Goal: Information Seeking & Learning: Learn about a topic

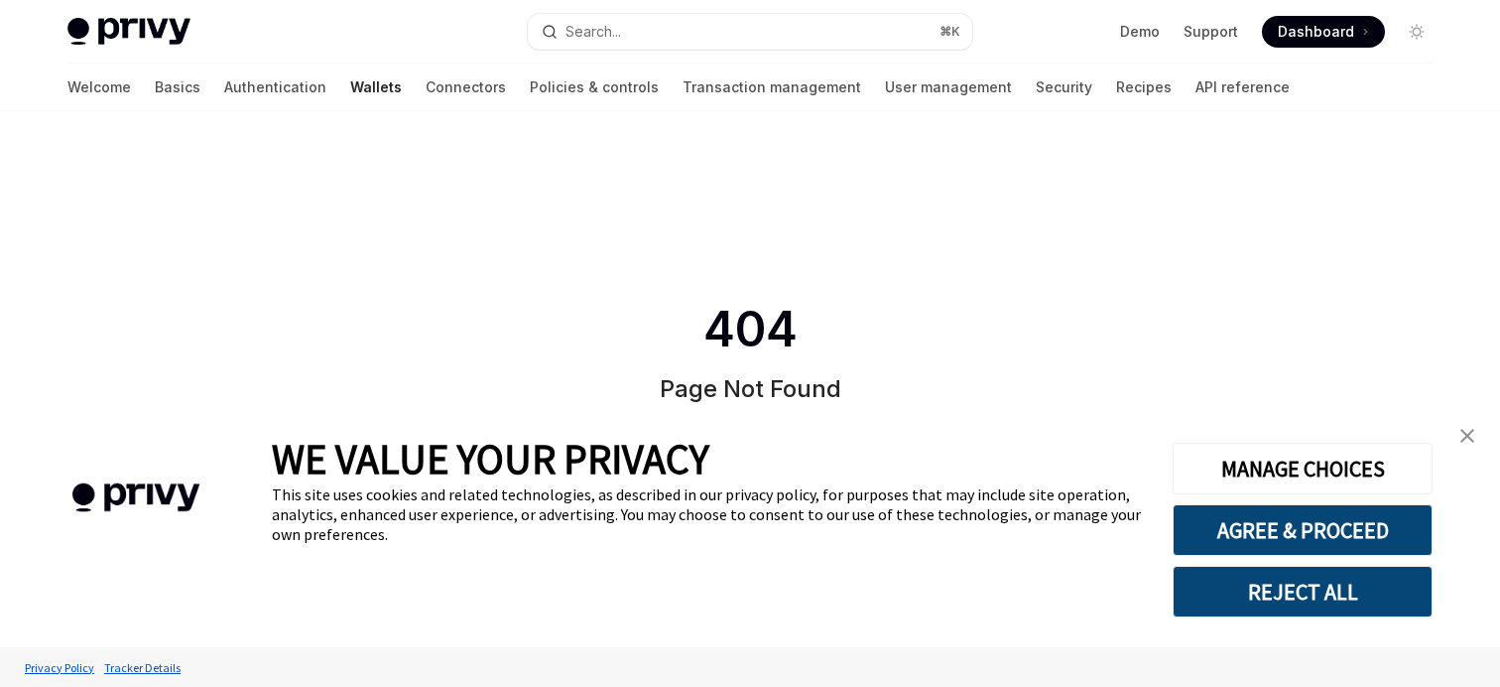
type textarea "*"
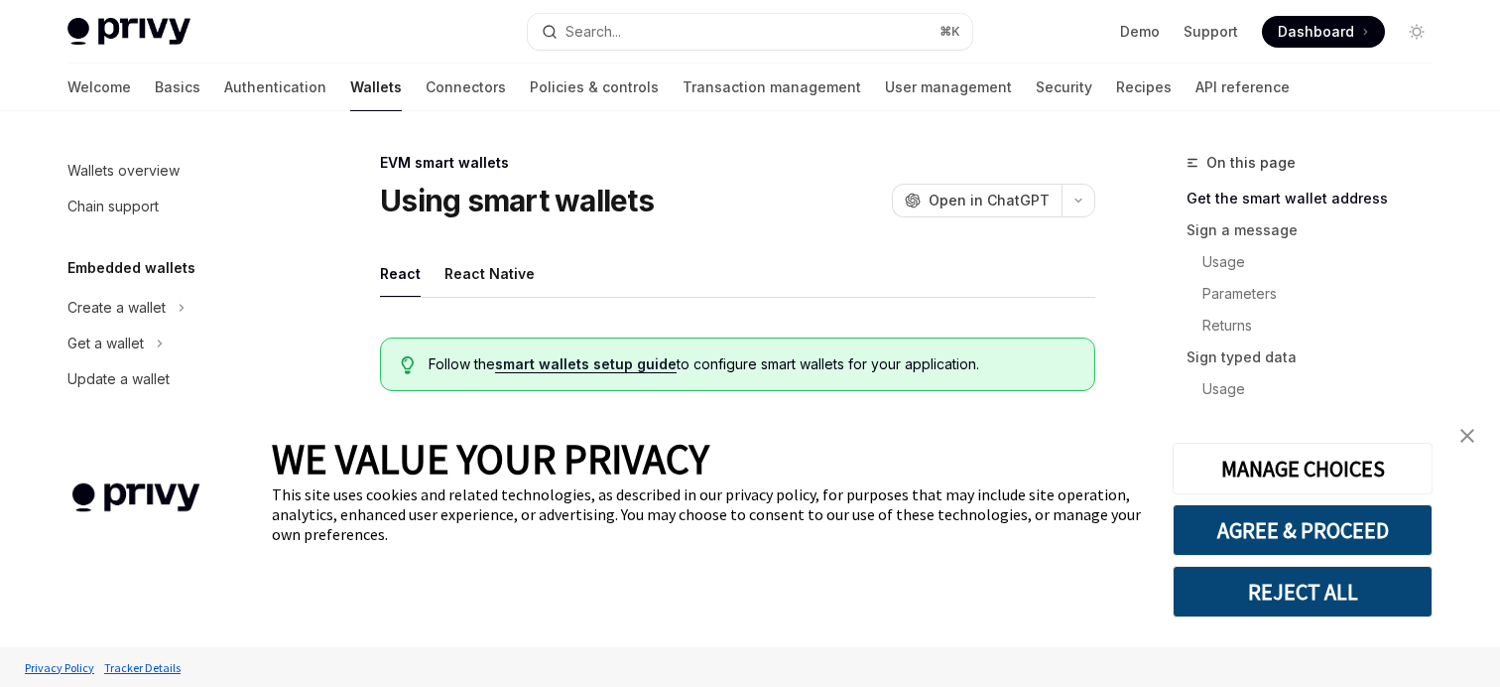
scroll to position [522, 0]
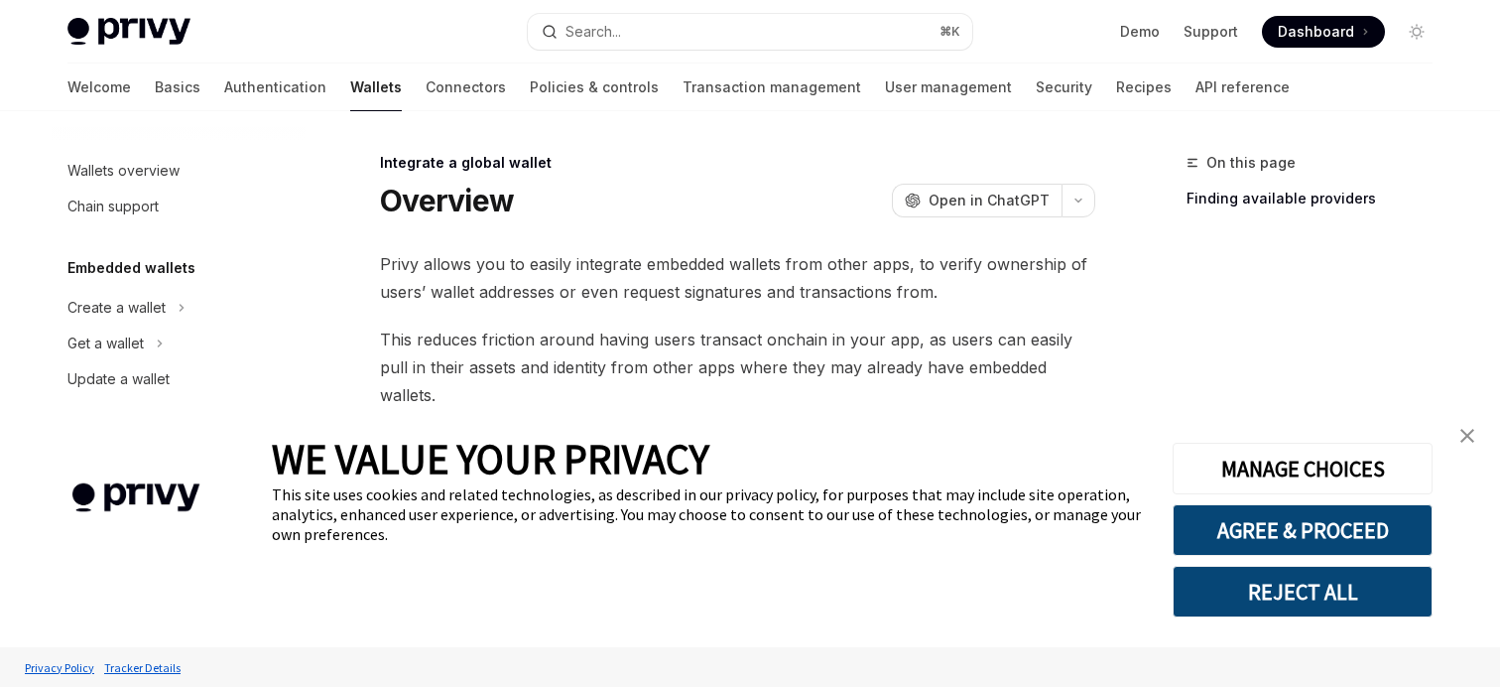
scroll to position [1268, 0]
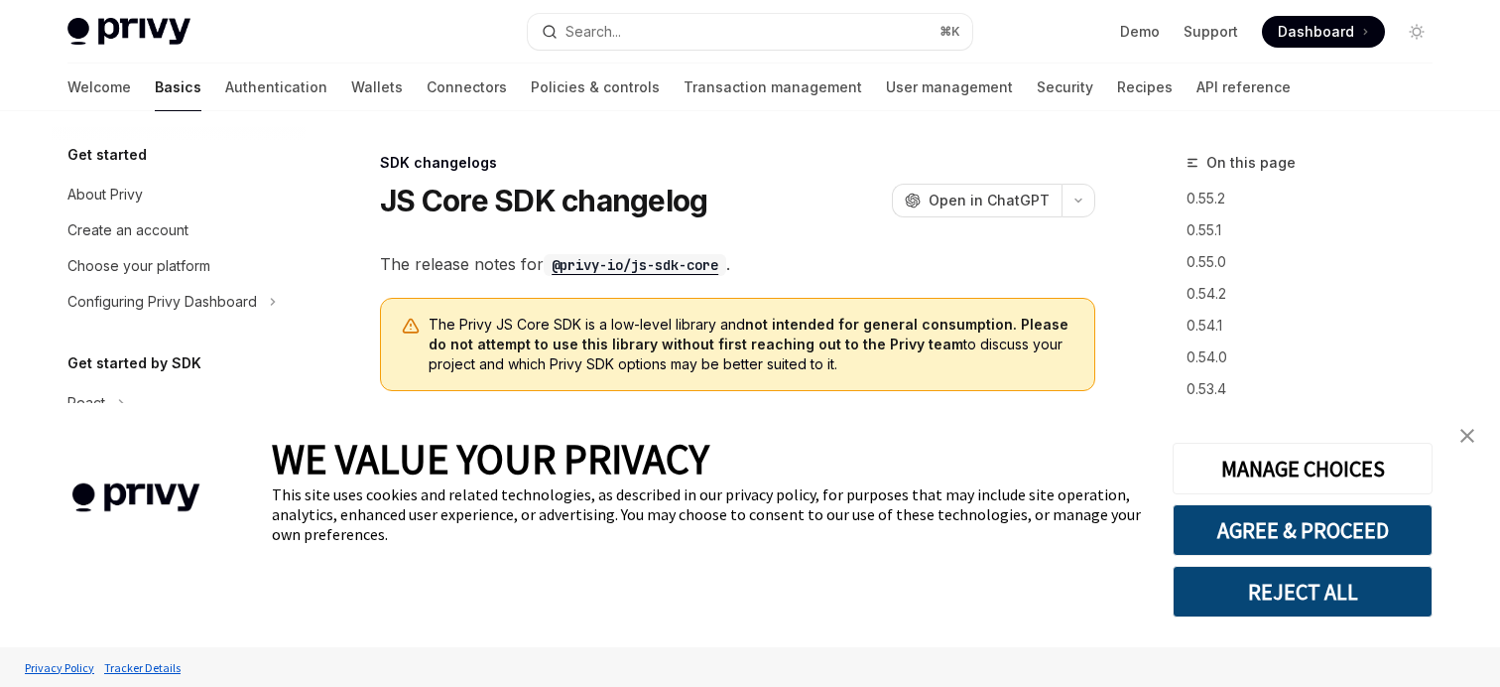
scroll to position [869, 0]
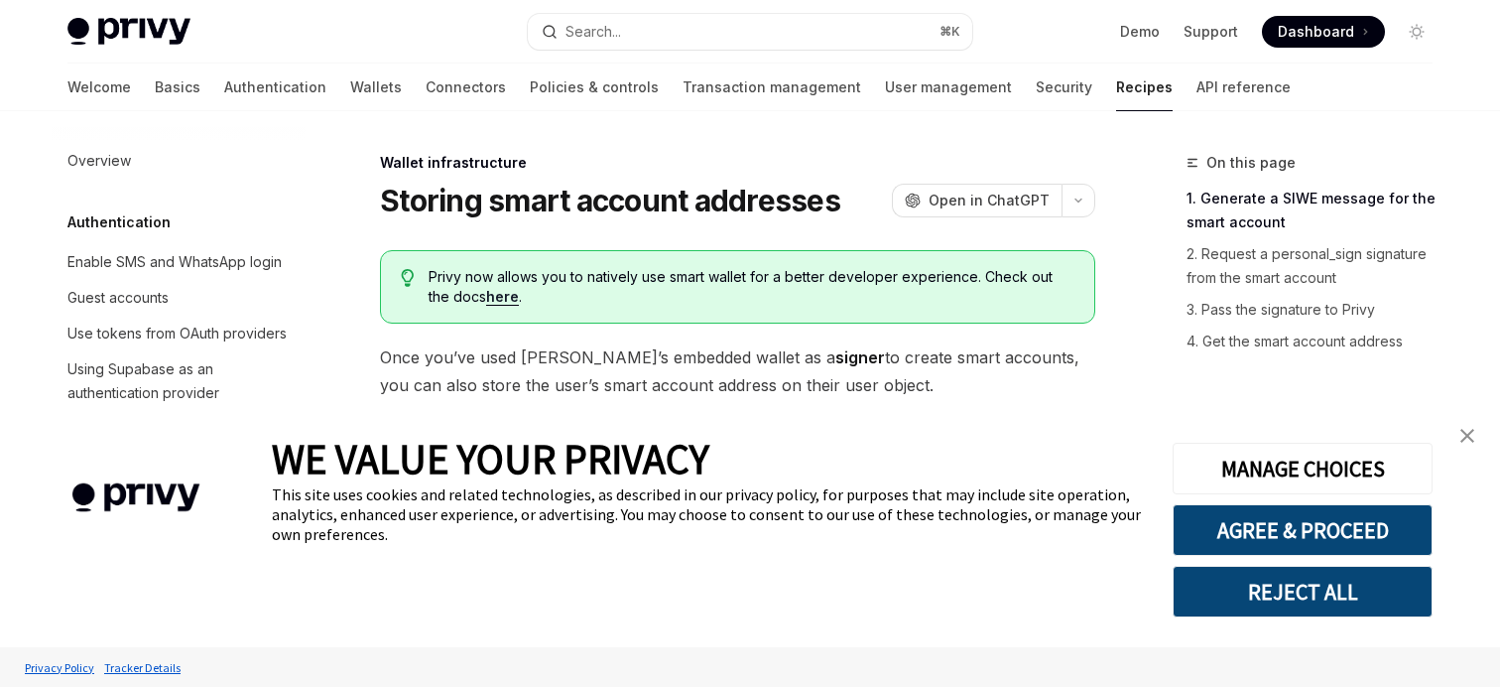
scroll to position [643, 0]
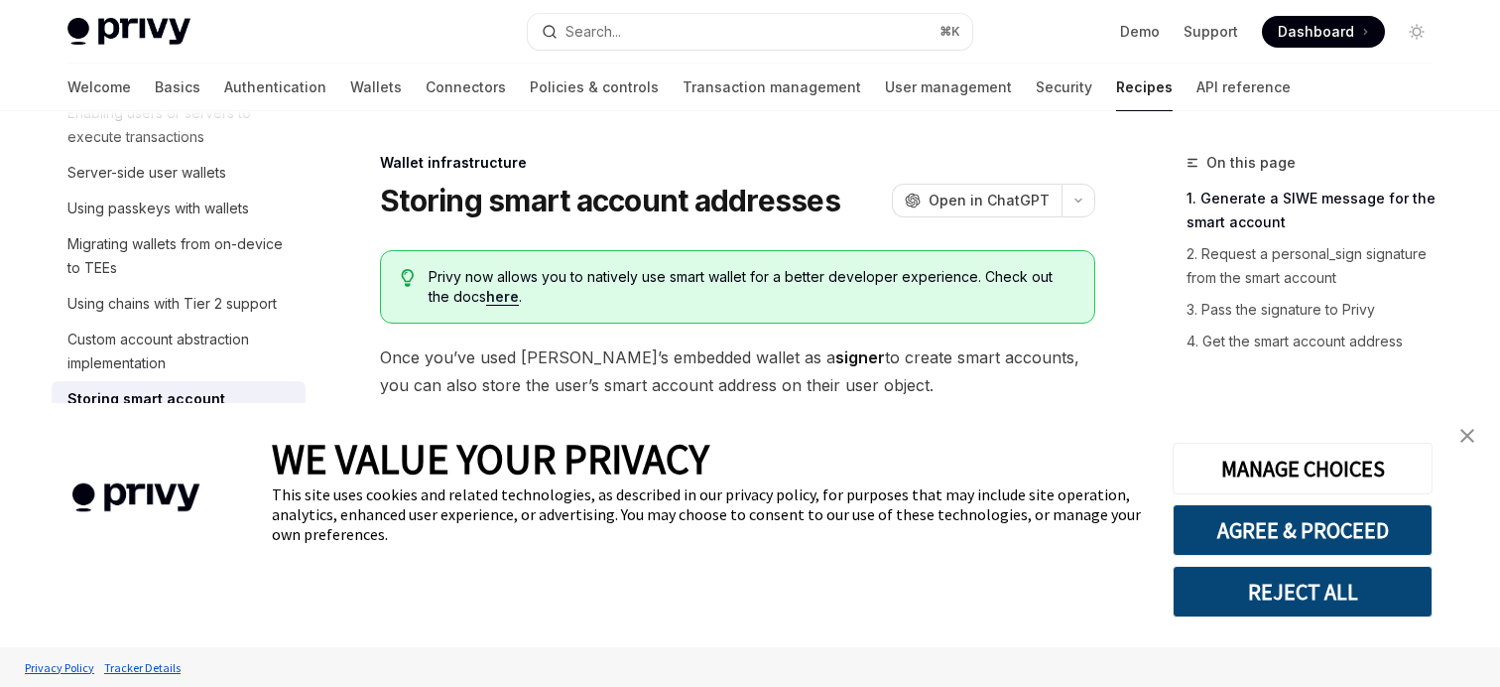
type textarea "*"
